Goal: Check status: Check status

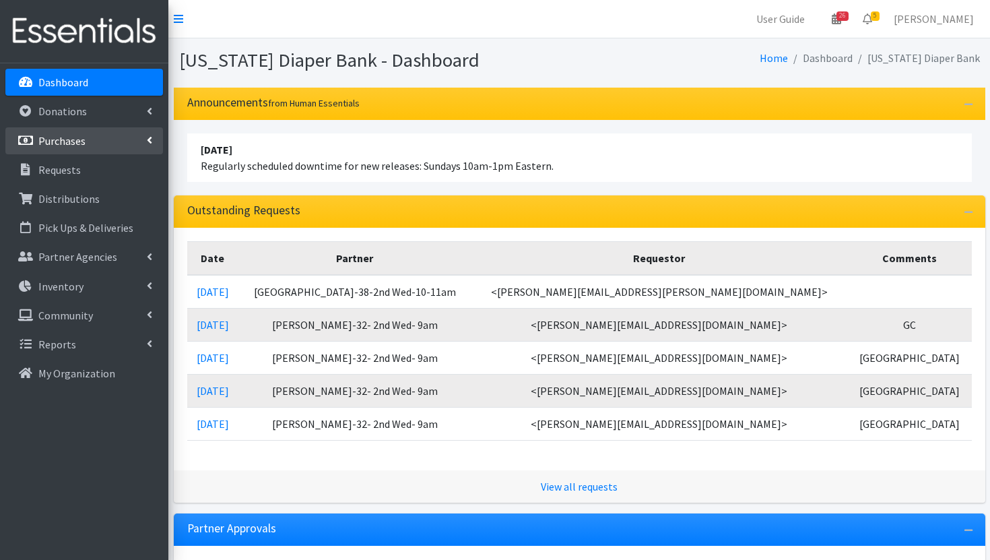
click at [83, 141] on p "Purchases" at bounding box center [61, 140] width 47 height 13
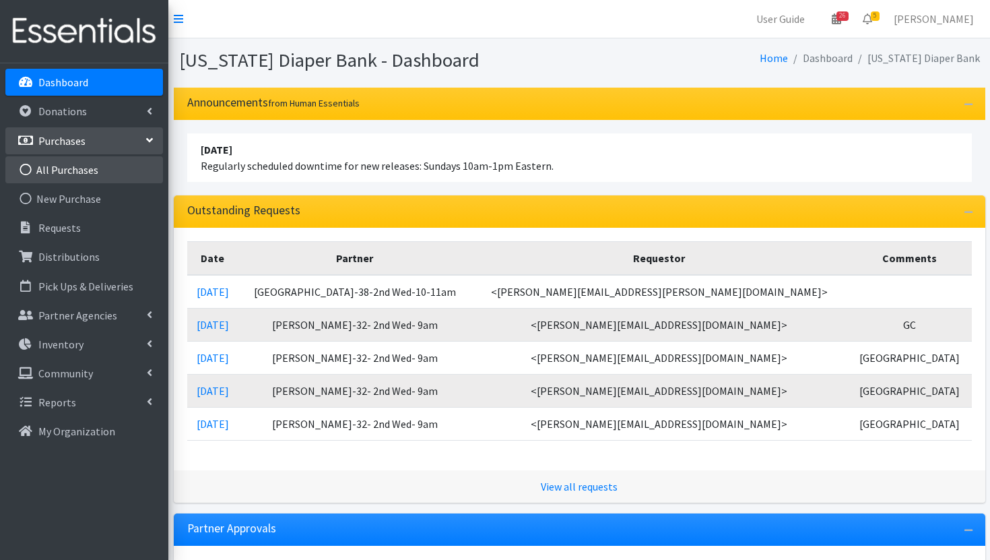
click at [94, 172] on link "All Purchases" at bounding box center [84, 169] width 158 height 27
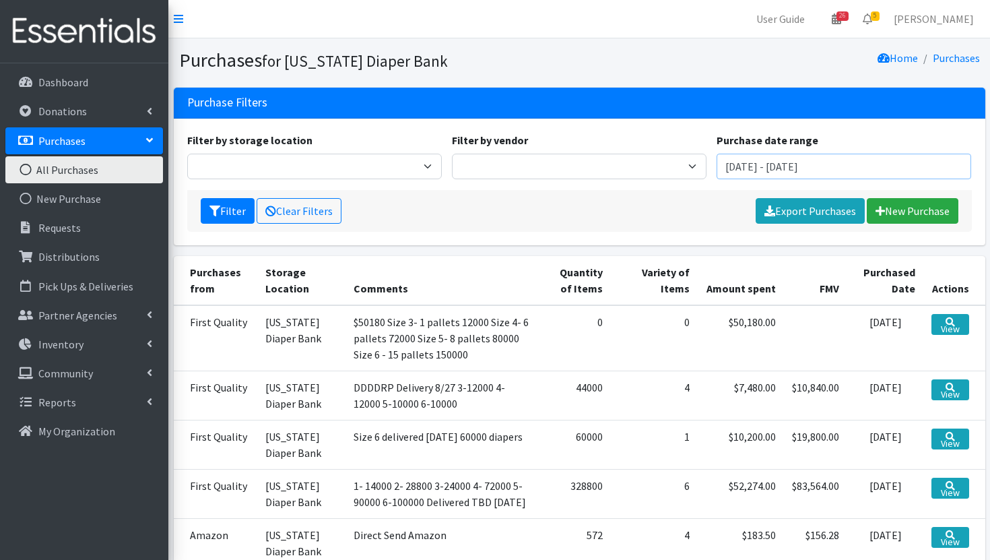
click at [858, 170] on input "[DATE] - [DATE]" at bounding box center [844, 167] width 255 height 26
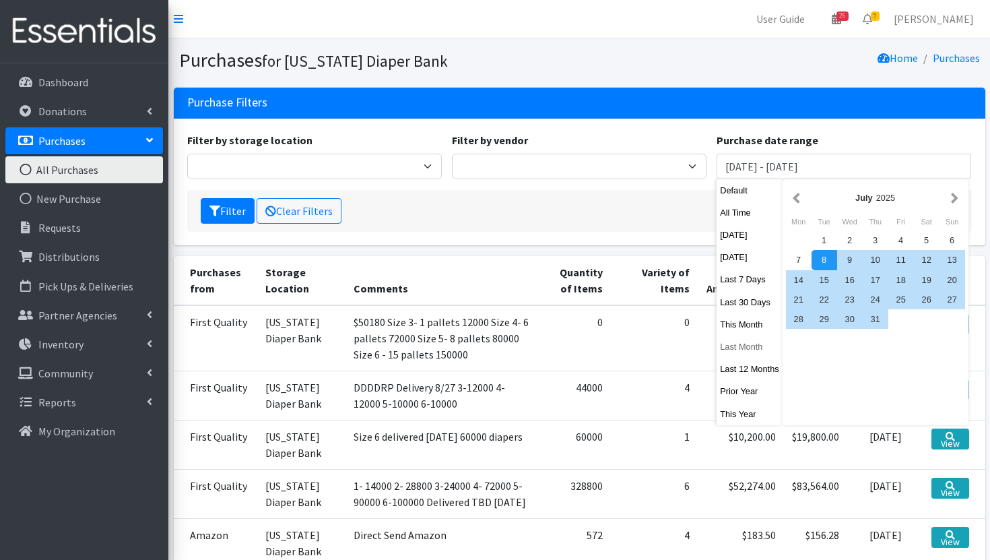
click at [750, 346] on button "Last Month" at bounding box center [750, 347] width 66 height 20
type input "[DATE] - [DATE]"
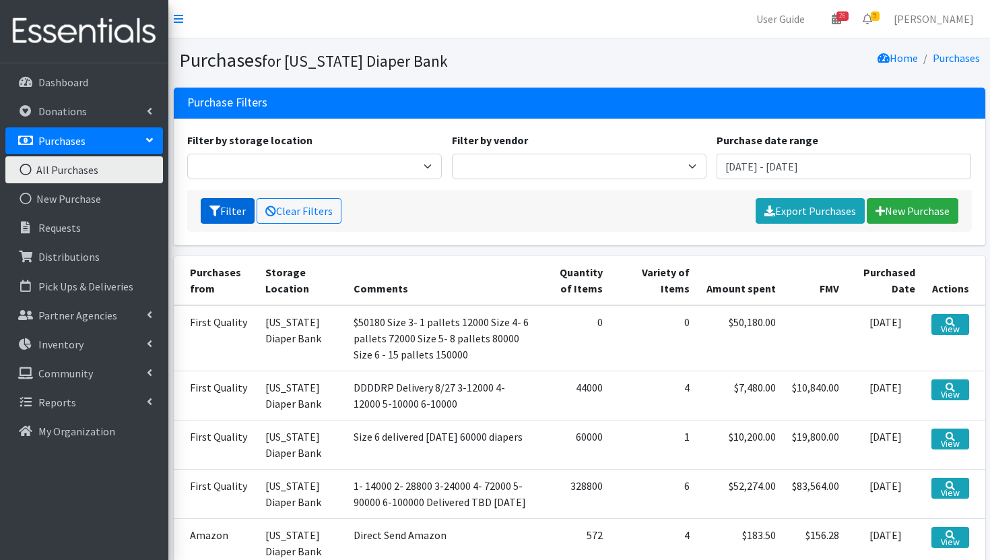
click at [239, 211] on button "Filter" at bounding box center [228, 211] width 54 height 26
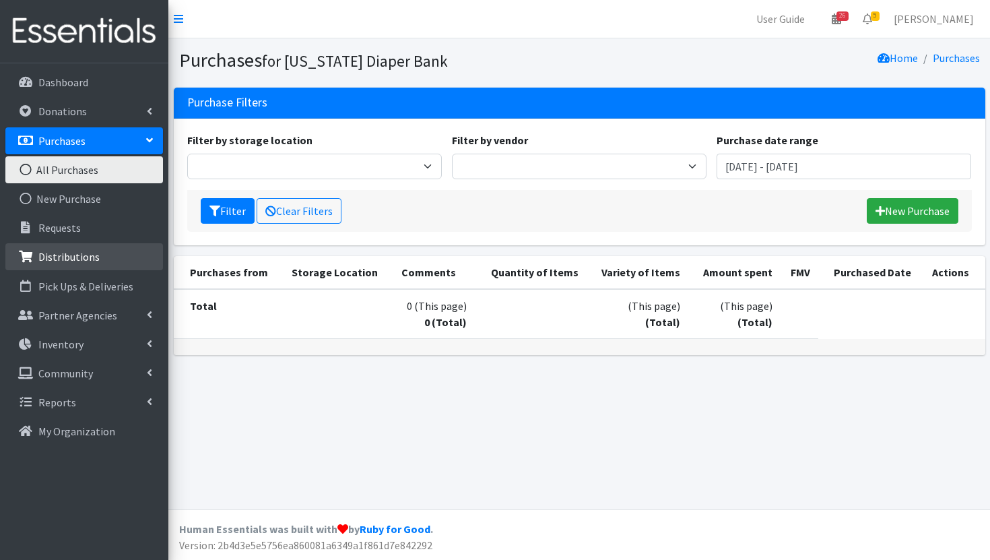
click at [79, 243] on link "Distributions" at bounding box center [84, 256] width 158 height 27
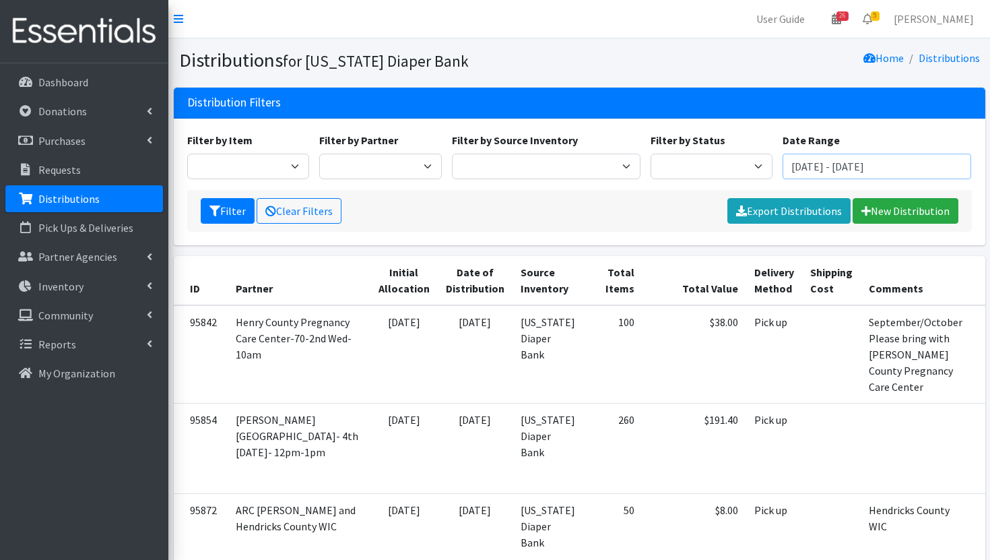
click at [870, 170] on input "[DATE] - [DATE]" at bounding box center [877, 167] width 189 height 26
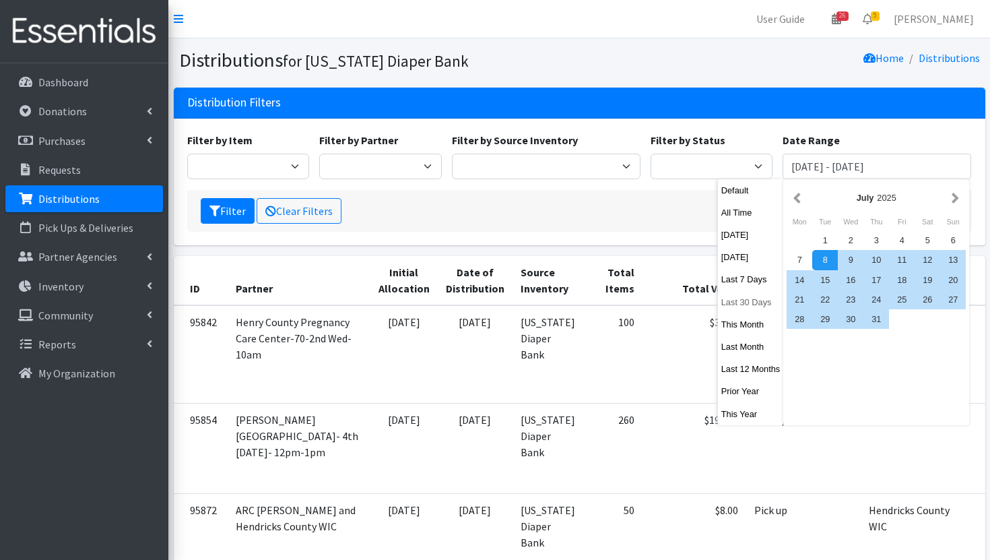
click at [753, 302] on button "Last 30 Days" at bounding box center [751, 302] width 66 height 20
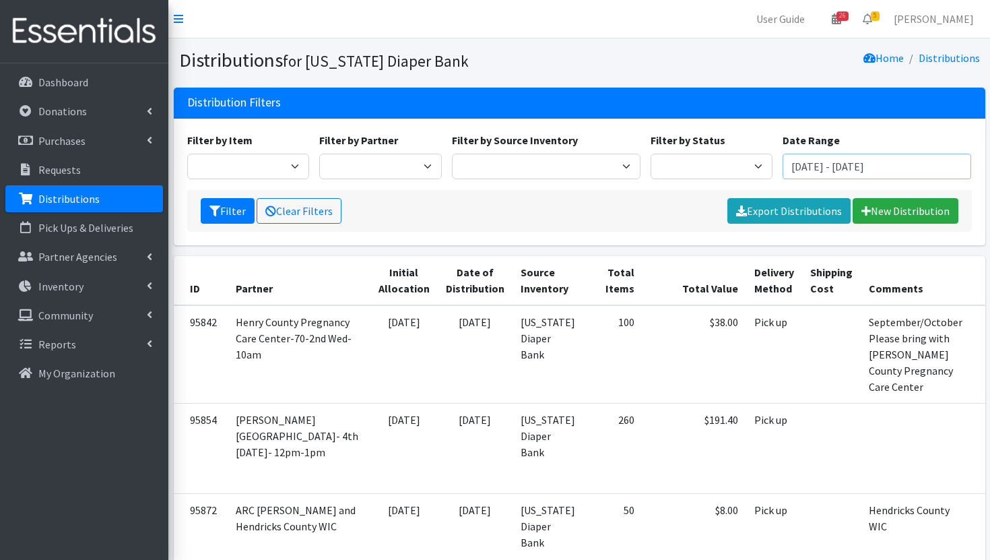
click at [839, 172] on input "[DATE] - [DATE]" at bounding box center [877, 167] width 189 height 26
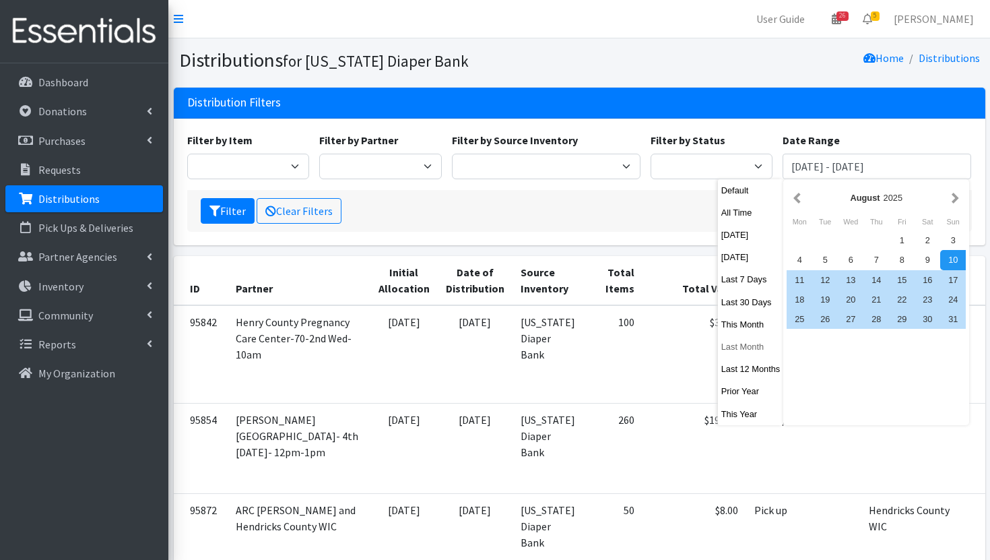
click at [751, 346] on button "Last Month" at bounding box center [751, 347] width 66 height 20
type input "[DATE] - [DATE]"
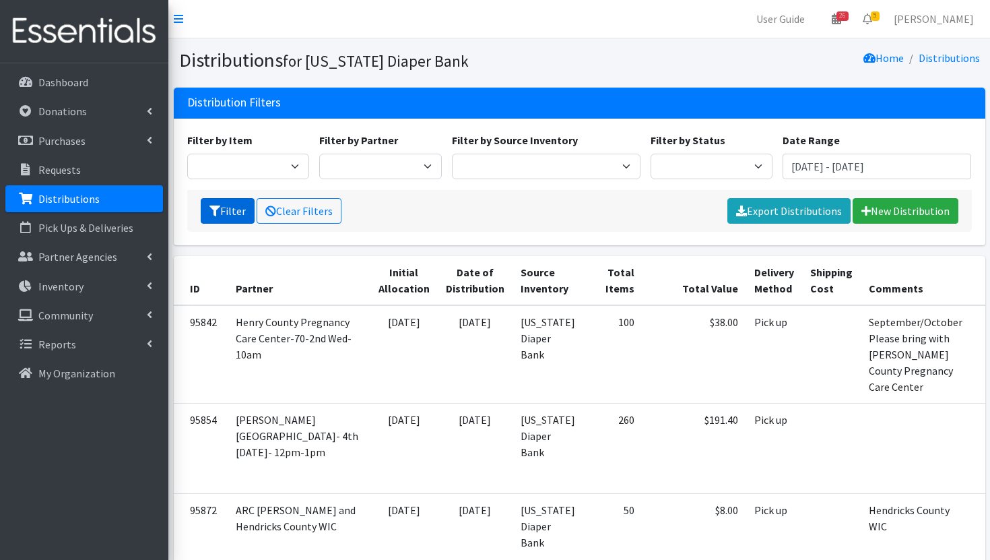
click at [228, 210] on button "Filter" at bounding box center [228, 211] width 54 height 26
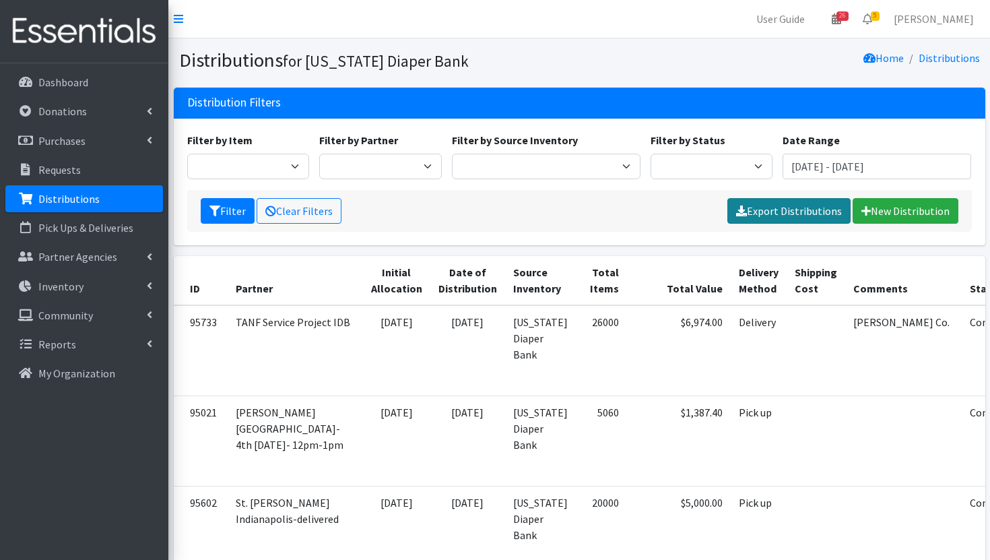
click at [823, 218] on link "Export Distributions" at bounding box center [789, 211] width 123 height 26
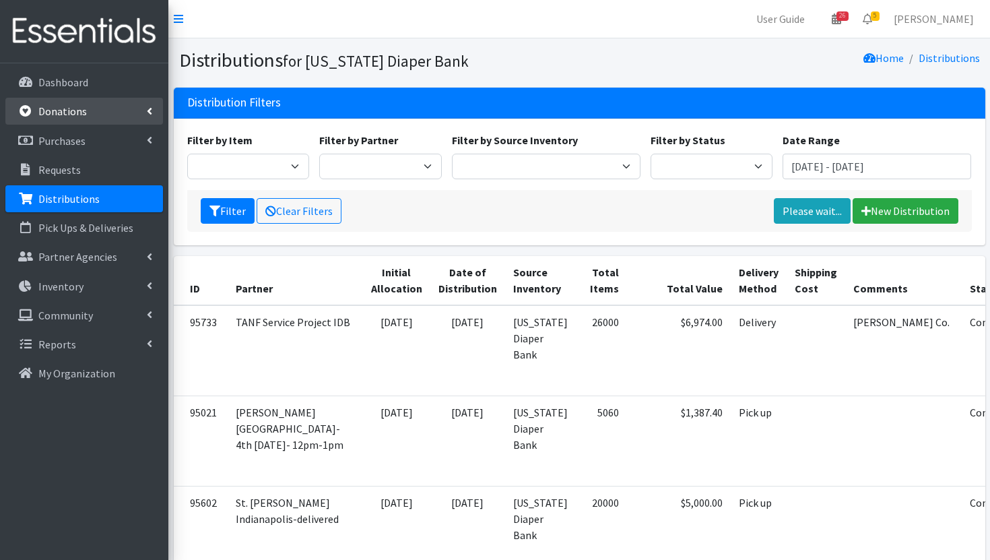
click at [99, 117] on link "Donations" at bounding box center [84, 111] width 158 height 27
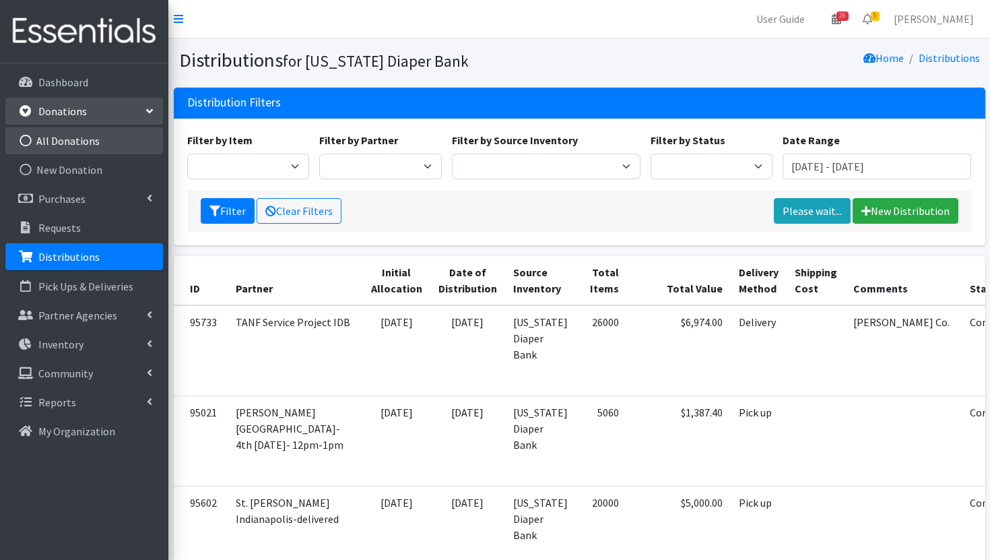
click at [97, 145] on link "All Donations" at bounding box center [84, 140] width 158 height 27
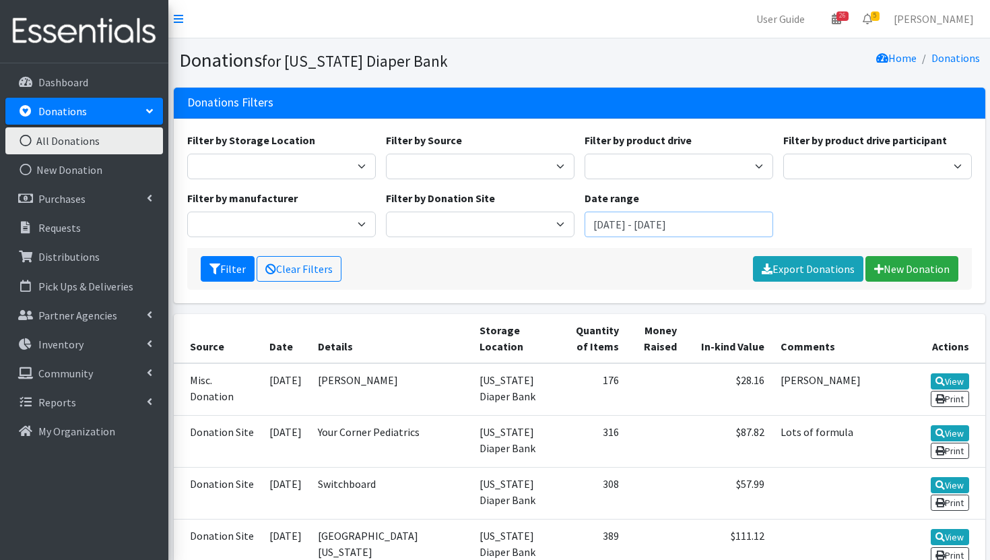
click at [708, 228] on input "July 8, 2025 - October 8, 2025" at bounding box center [679, 225] width 189 height 26
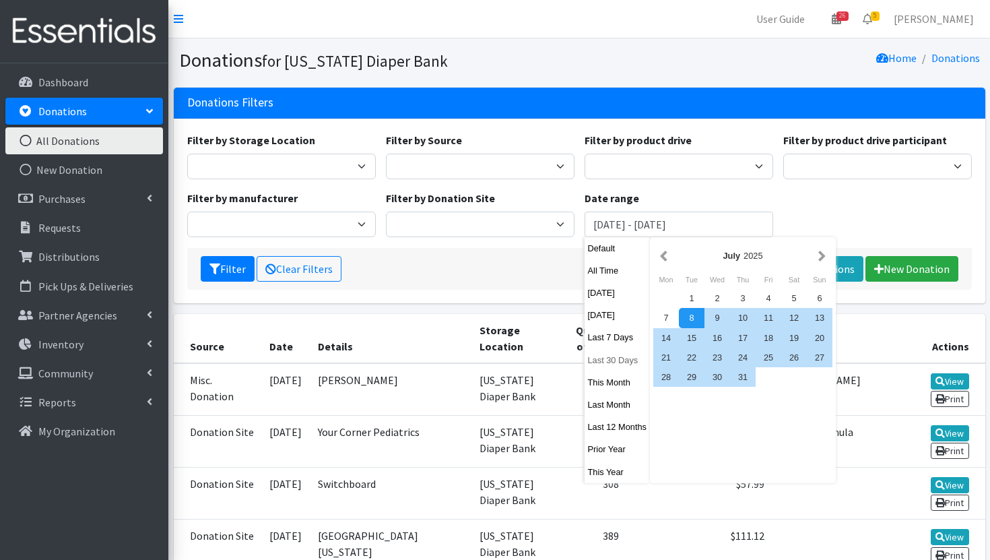
click at [606, 364] on button "Last 30 Days" at bounding box center [618, 360] width 66 height 20
type input "August 10, 2025 - September 8, 2025"
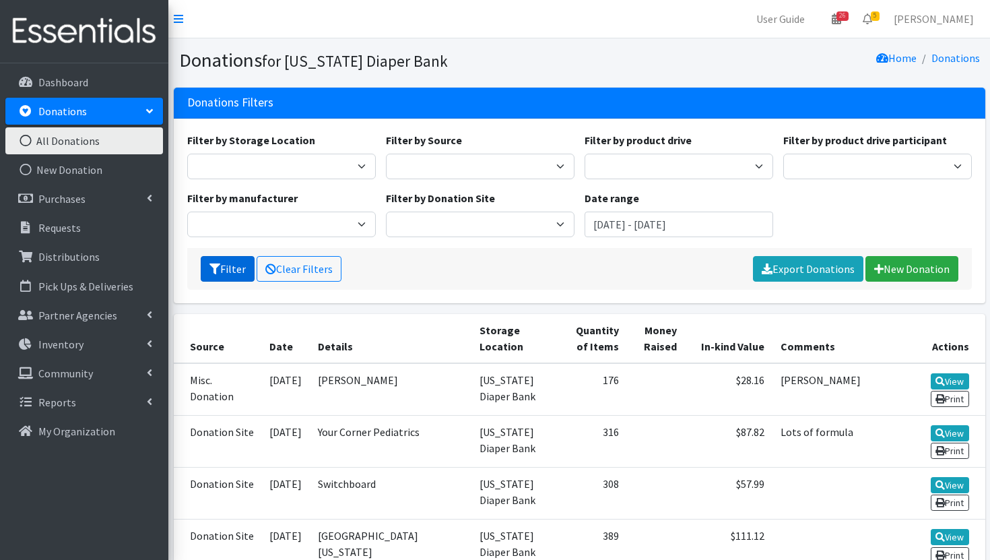
click at [234, 270] on button "Filter" at bounding box center [228, 269] width 54 height 26
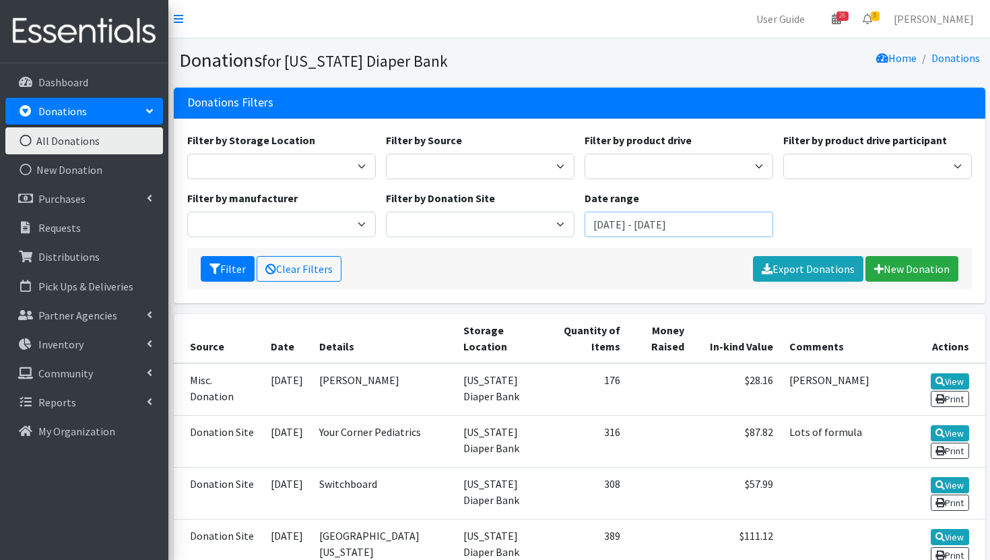
click at [688, 224] on input "[DATE] - [DATE]" at bounding box center [679, 225] width 189 height 26
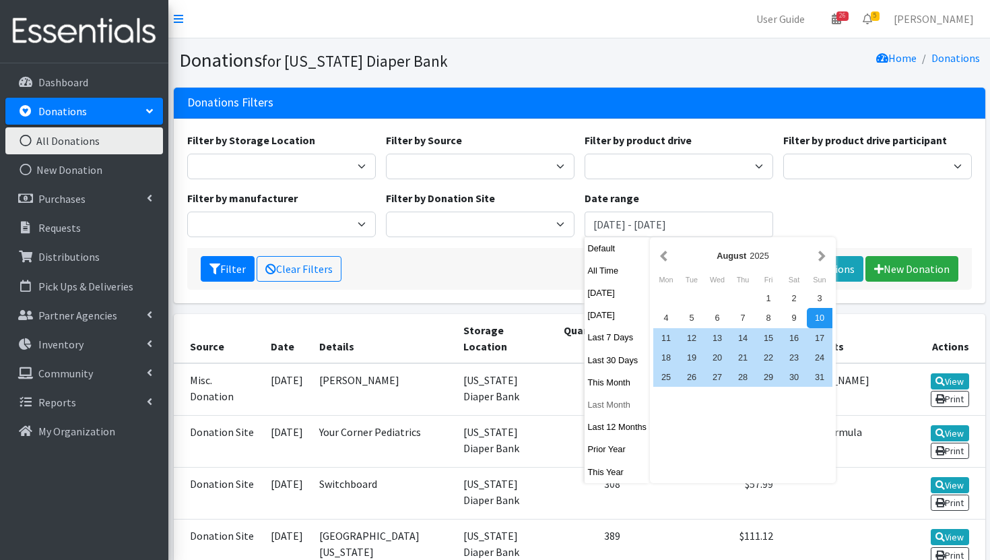
click at [606, 406] on button "Last Month" at bounding box center [618, 405] width 66 height 20
type input "[DATE] - [DATE]"
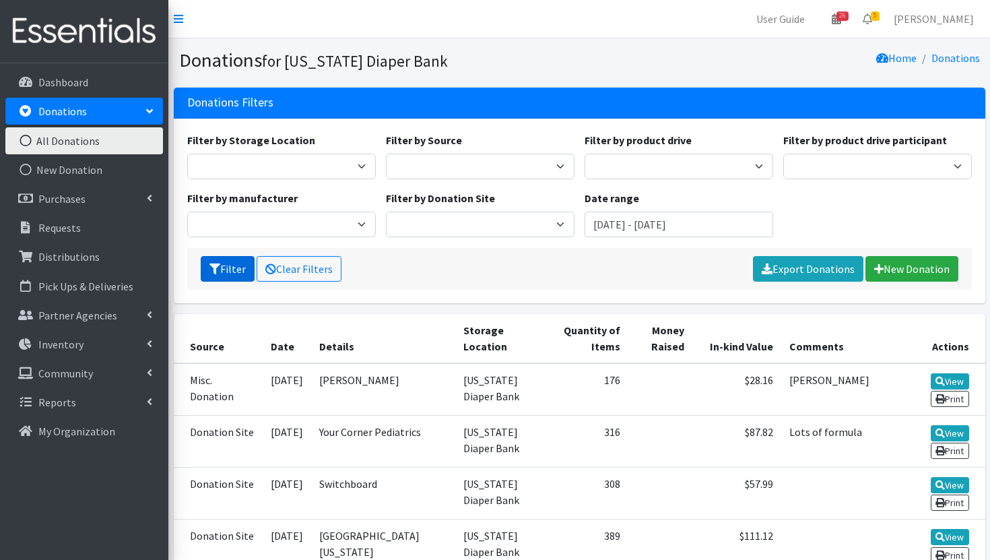
click at [225, 280] on button "Filter" at bounding box center [228, 269] width 54 height 26
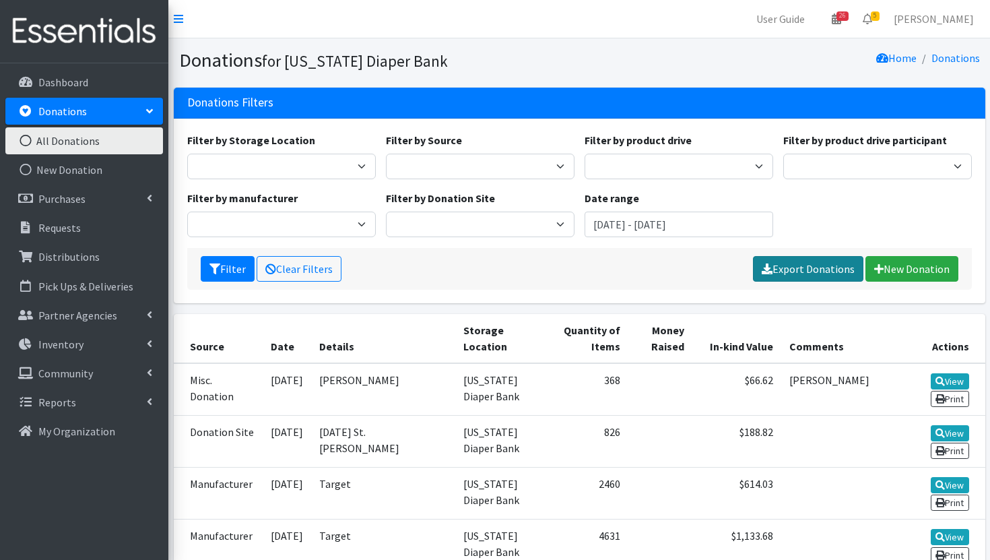
click at [800, 276] on link "Export Donations" at bounding box center [808, 269] width 110 height 26
